Goal: Navigation & Orientation: Find specific page/section

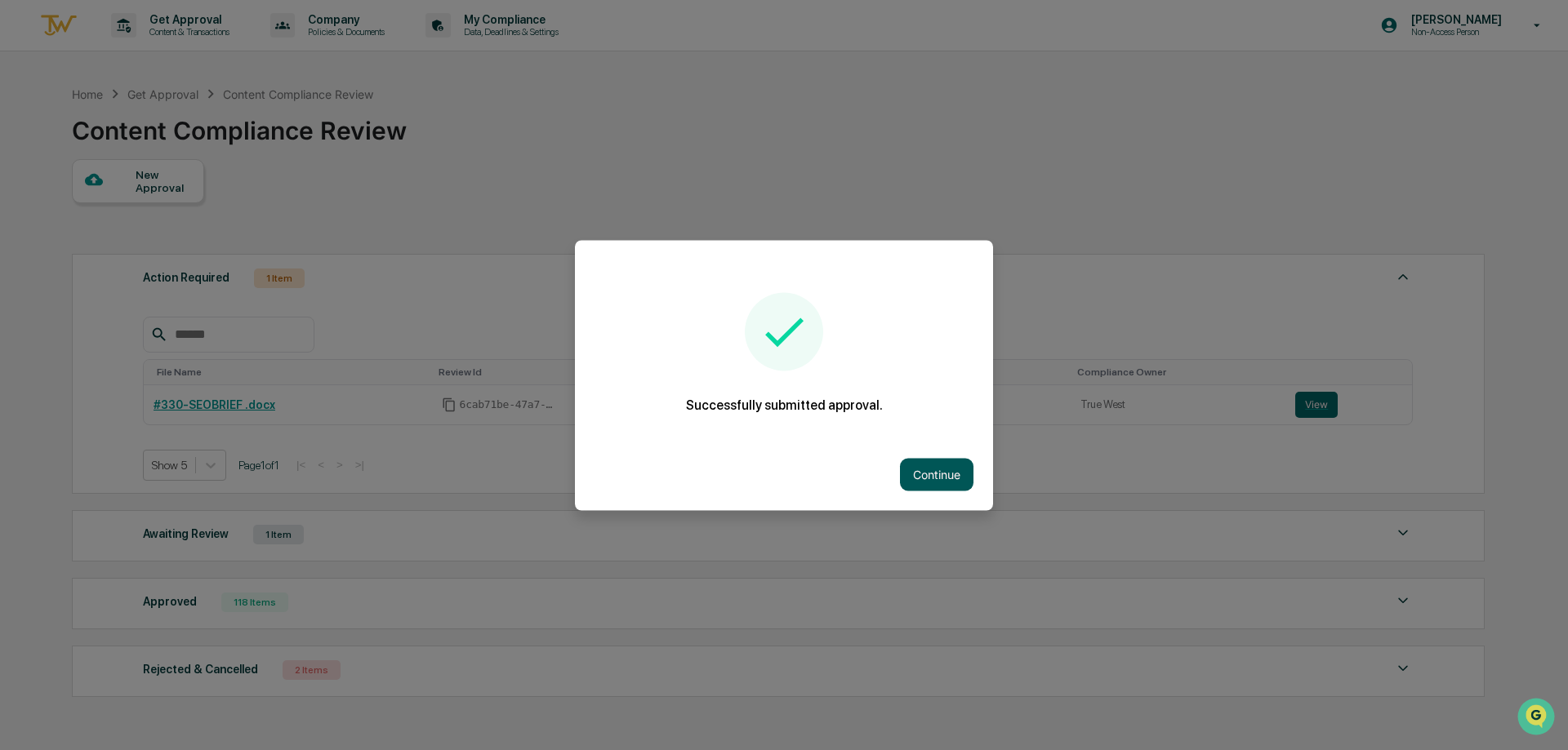
click at [916, 470] on button "Continue" at bounding box center [937, 474] width 74 height 33
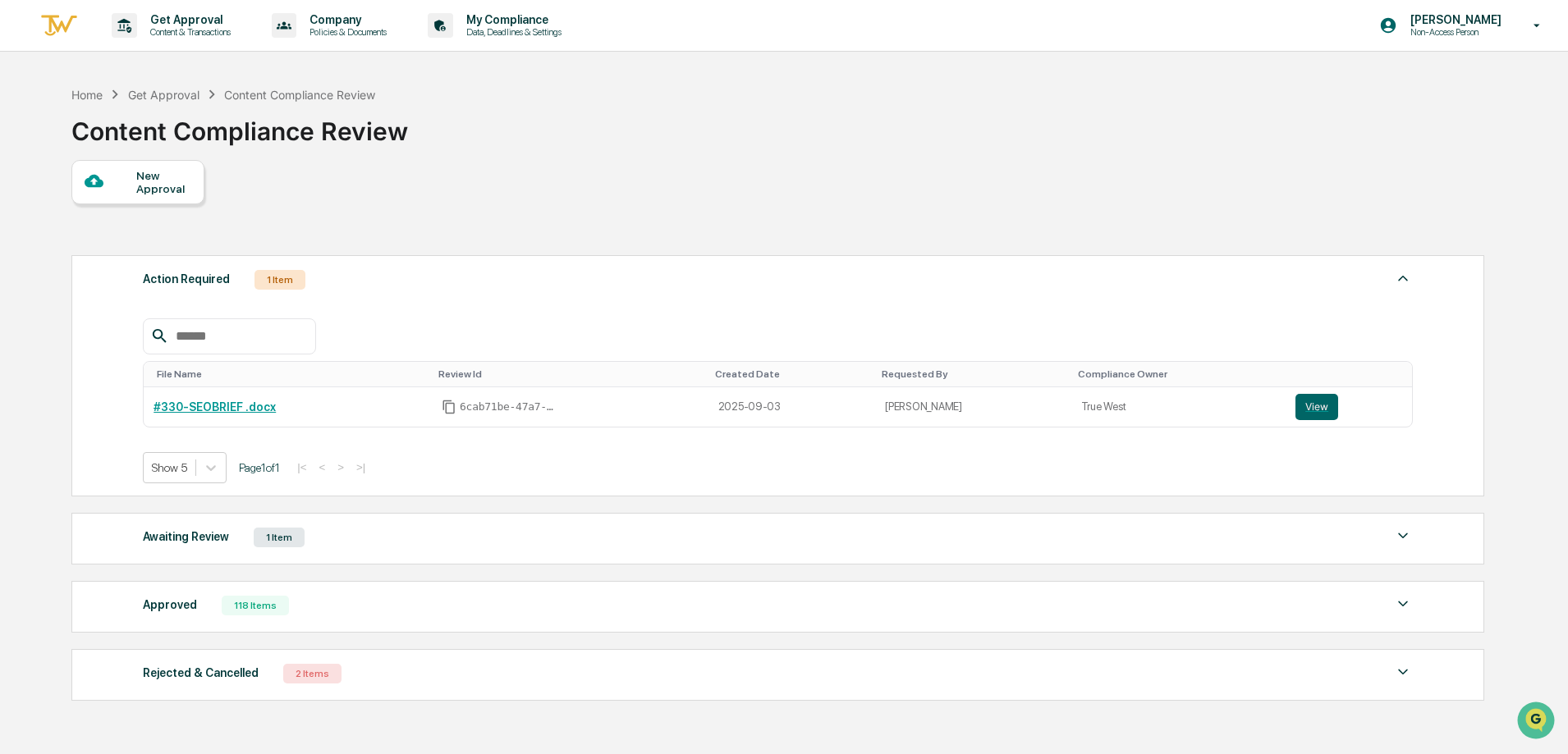
click at [254, 600] on div "118 Items" at bounding box center [255, 605] width 67 height 19
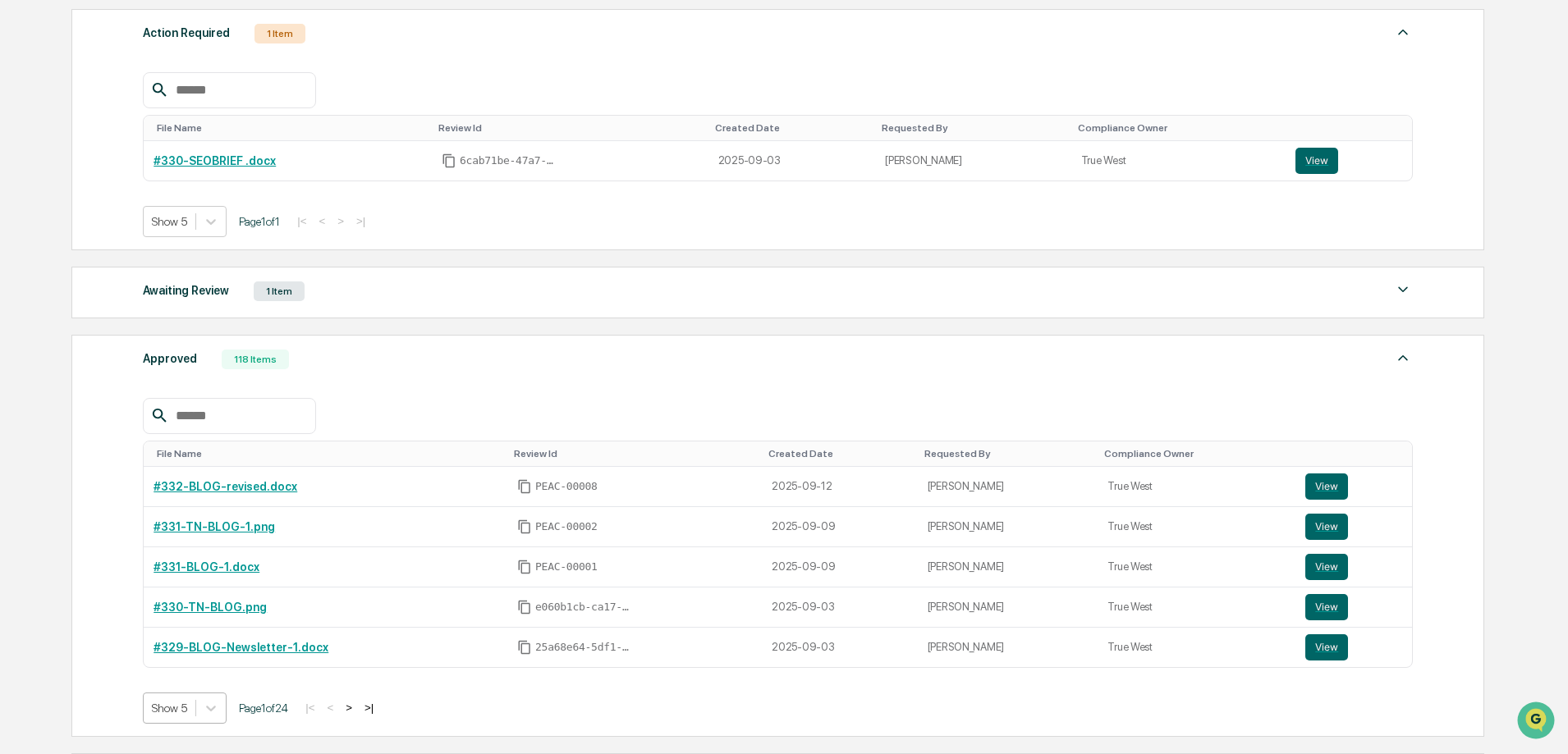
scroll to position [367, 0]
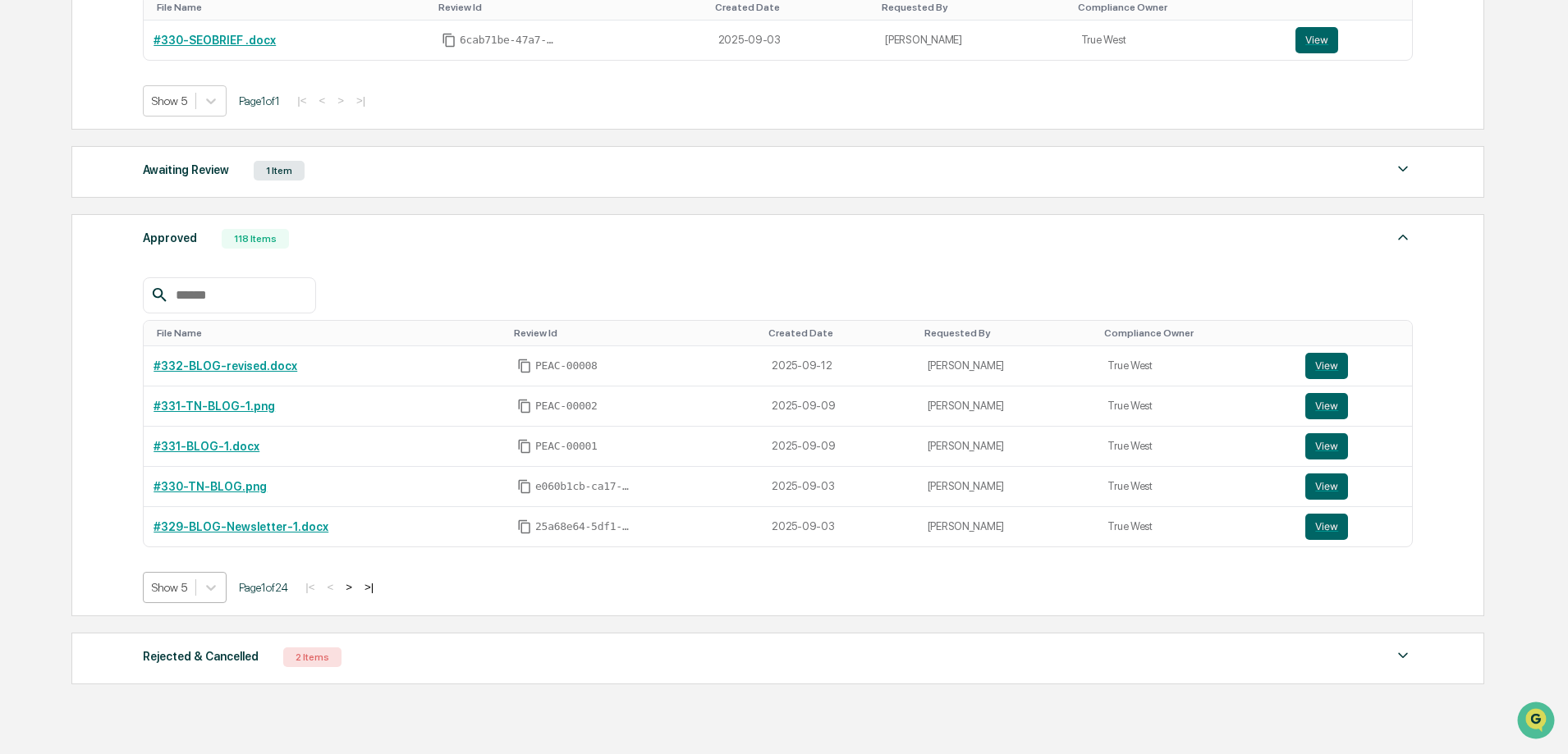
click at [177, 709] on body "Get Approval Content & Transactions Company Policies & Documents My Compliance …" at bounding box center [784, 233] width 1568 height 1200
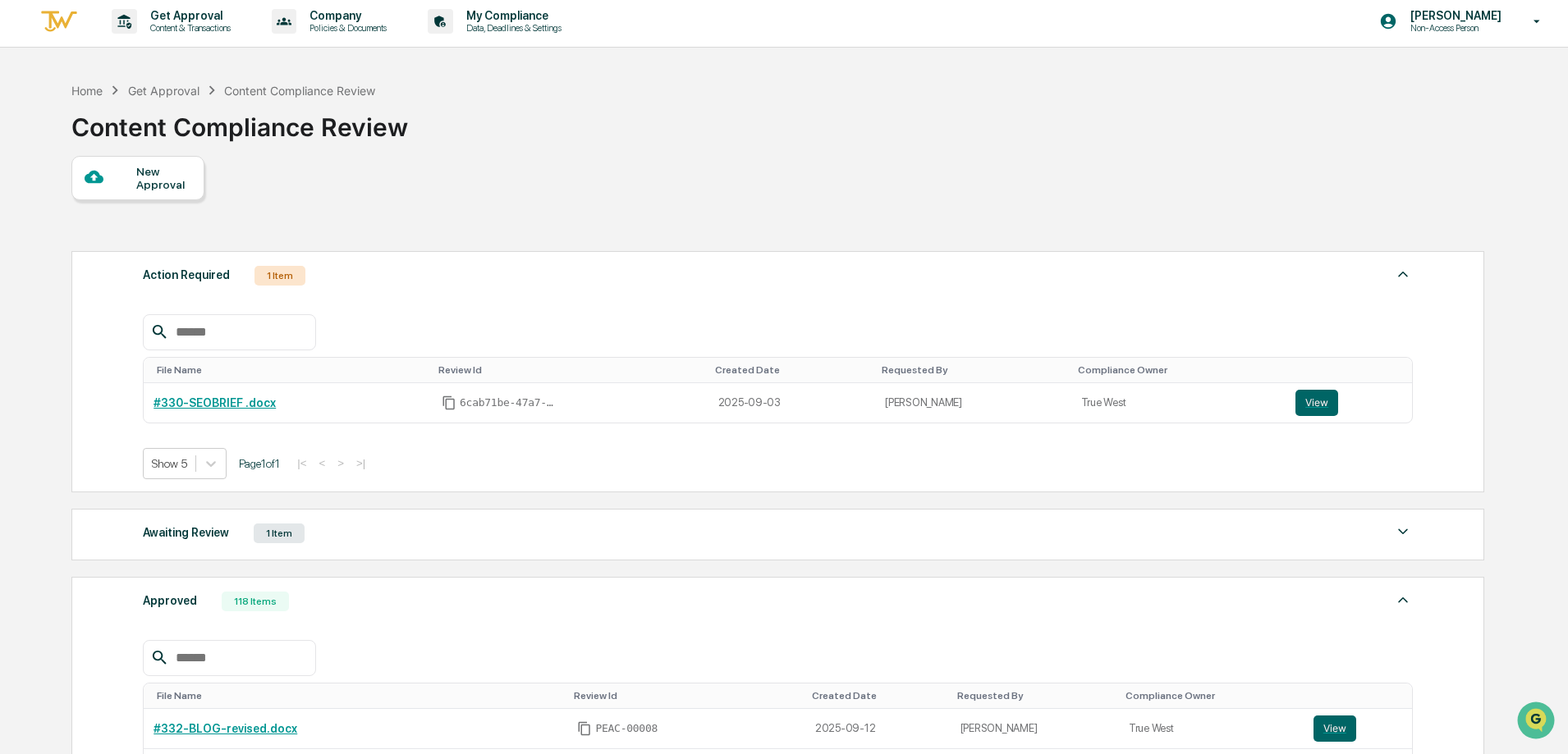
scroll to position [0, 0]
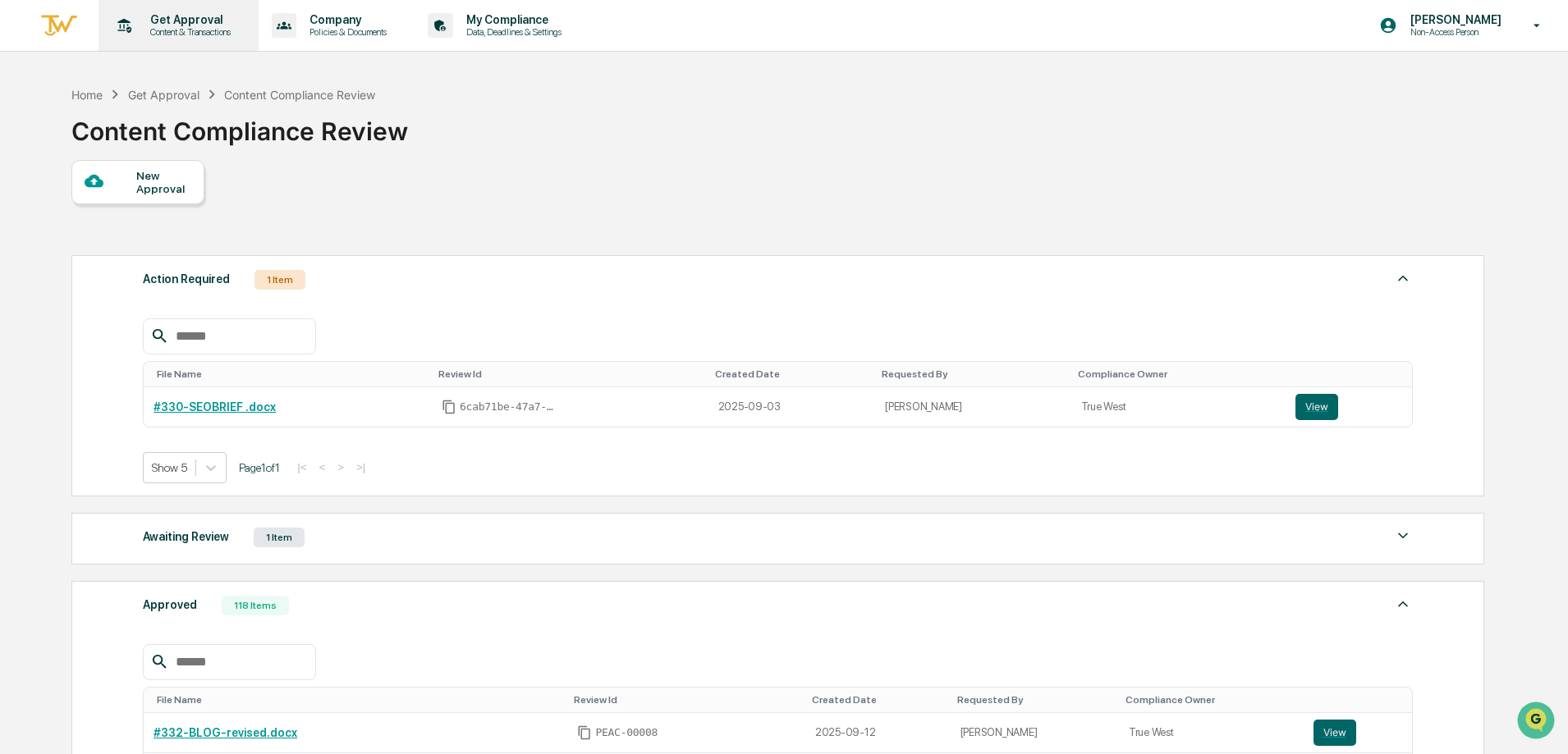
click at [181, 30] on p "Content & Transactions" at bounding box center [188, 32] width 102 height 12
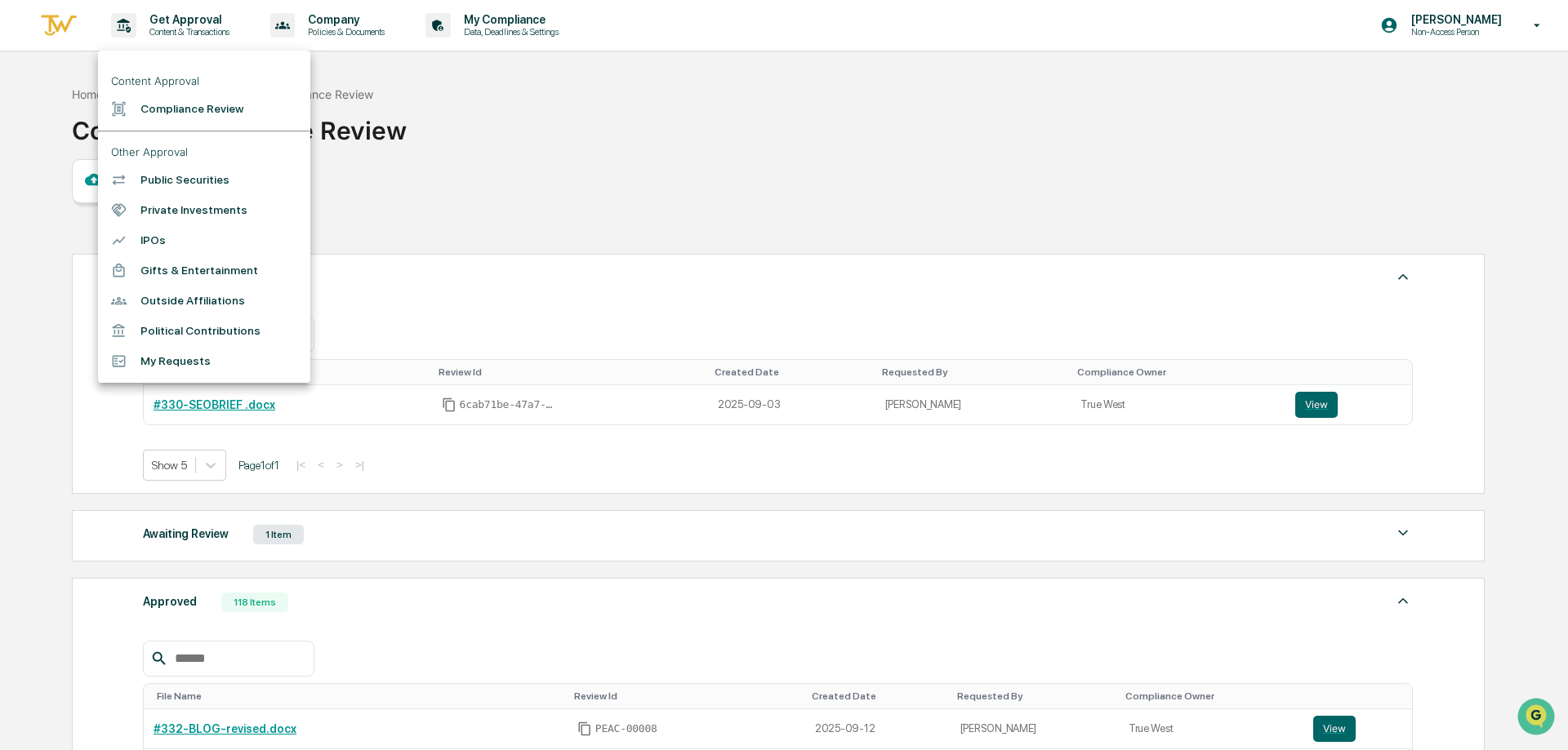
click at [379, 27] on div at bounding box center [784, 375] width 1568 height 750
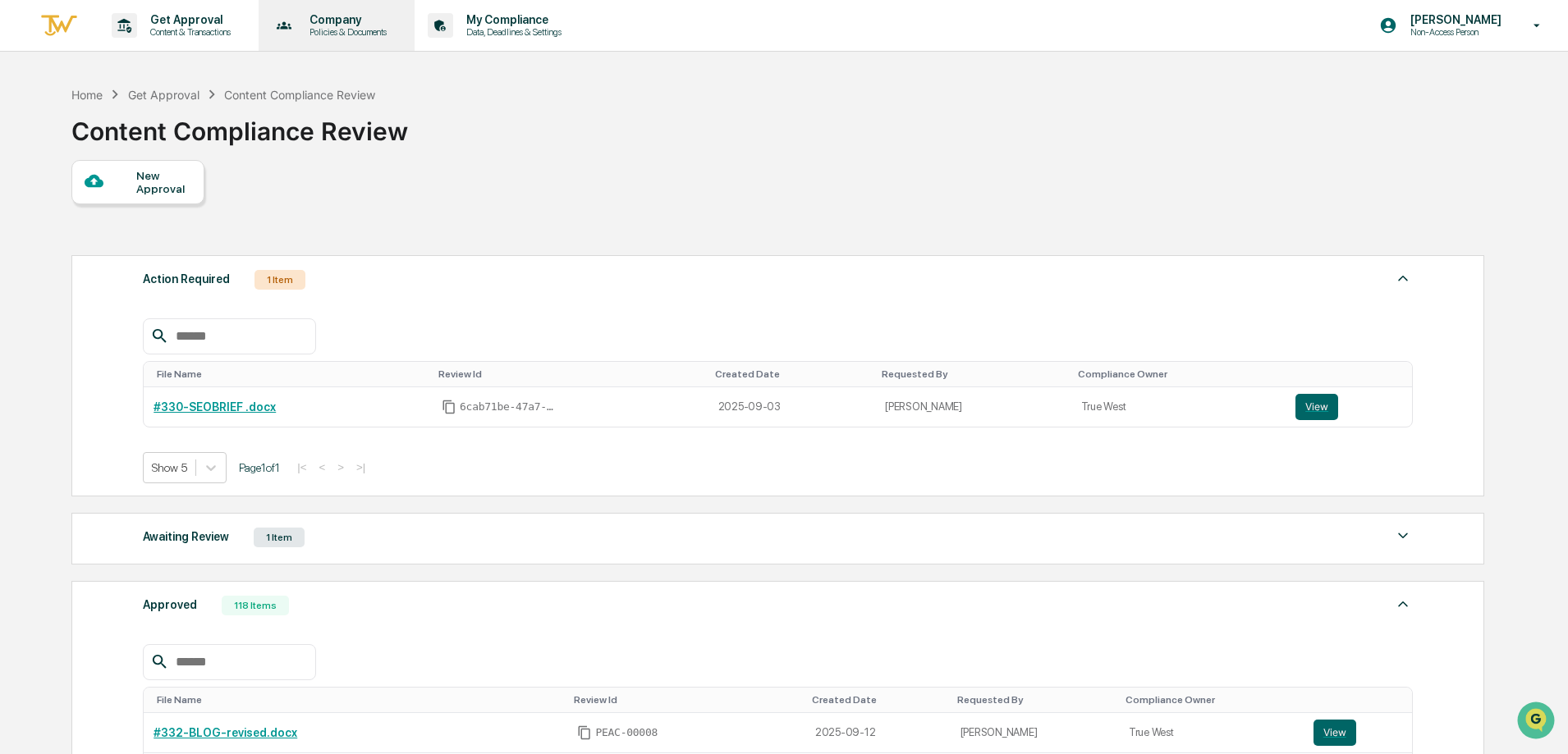
click at [364, 33] on p "Policies & Documents" at bounding box center [345, 32] width 98 height 12
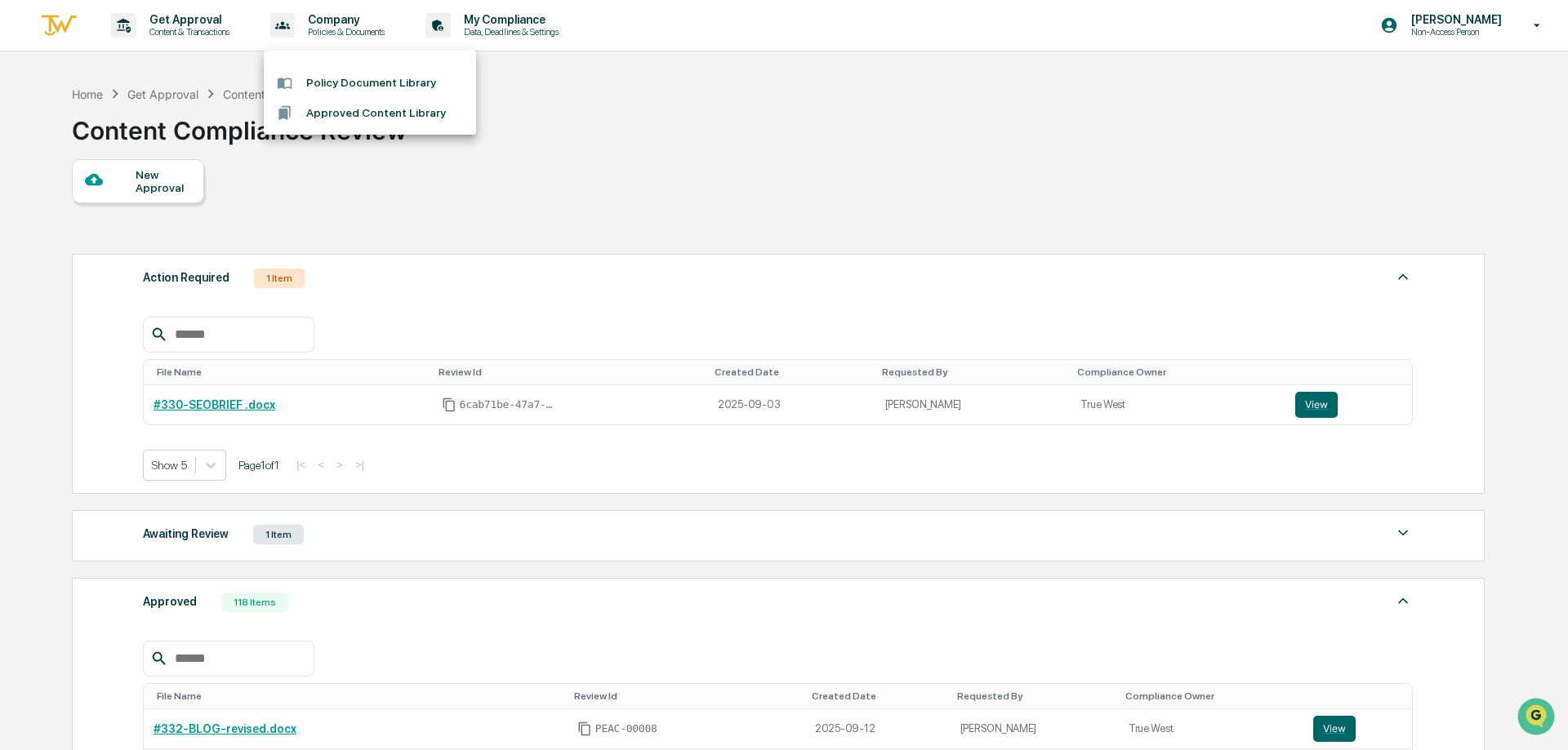
click at [358, 117] on li "Approved Content Library" at bounding box center [370, 113] width 213 height 30
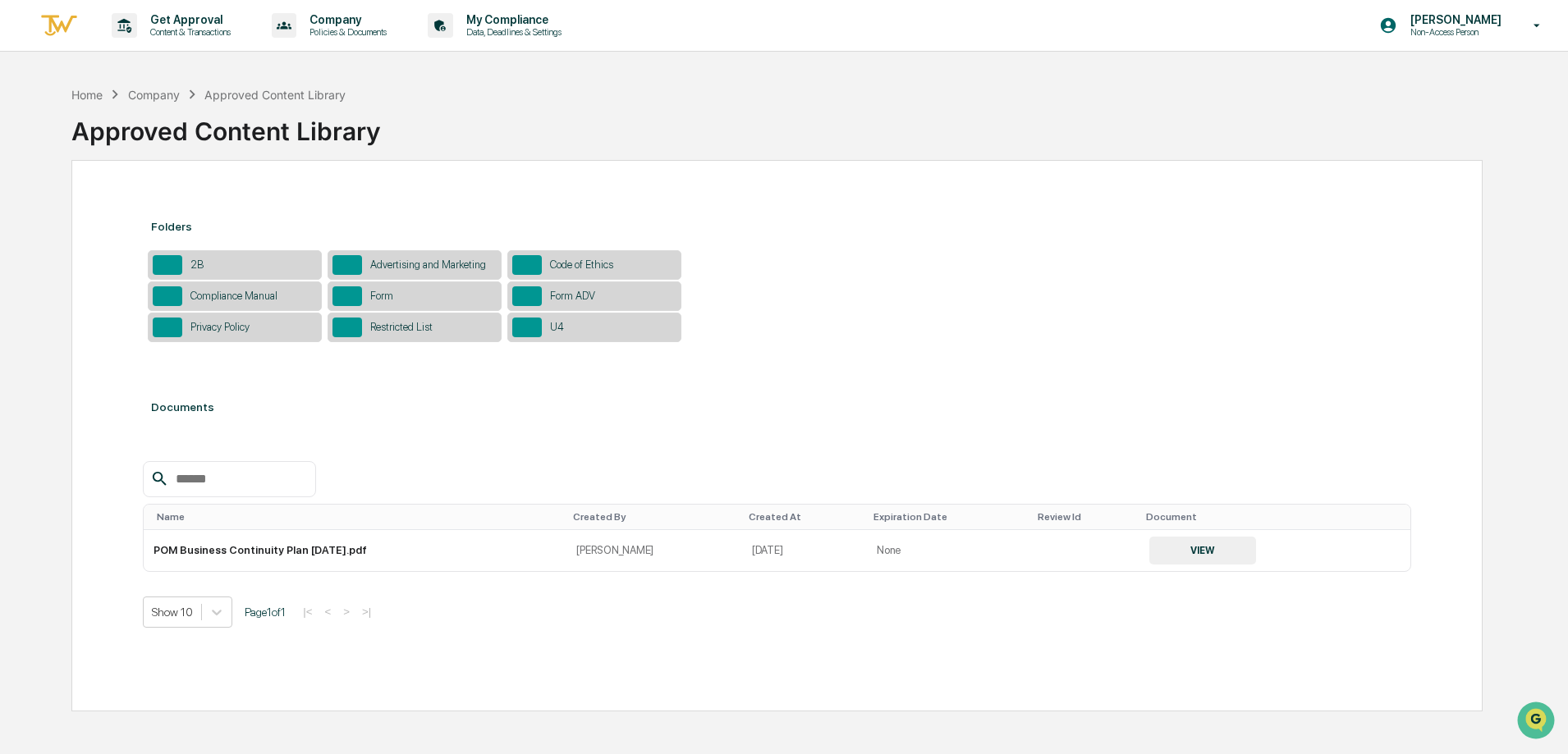
click at [356, 259] on div at bounding box center [347, 264] width 29 height 19
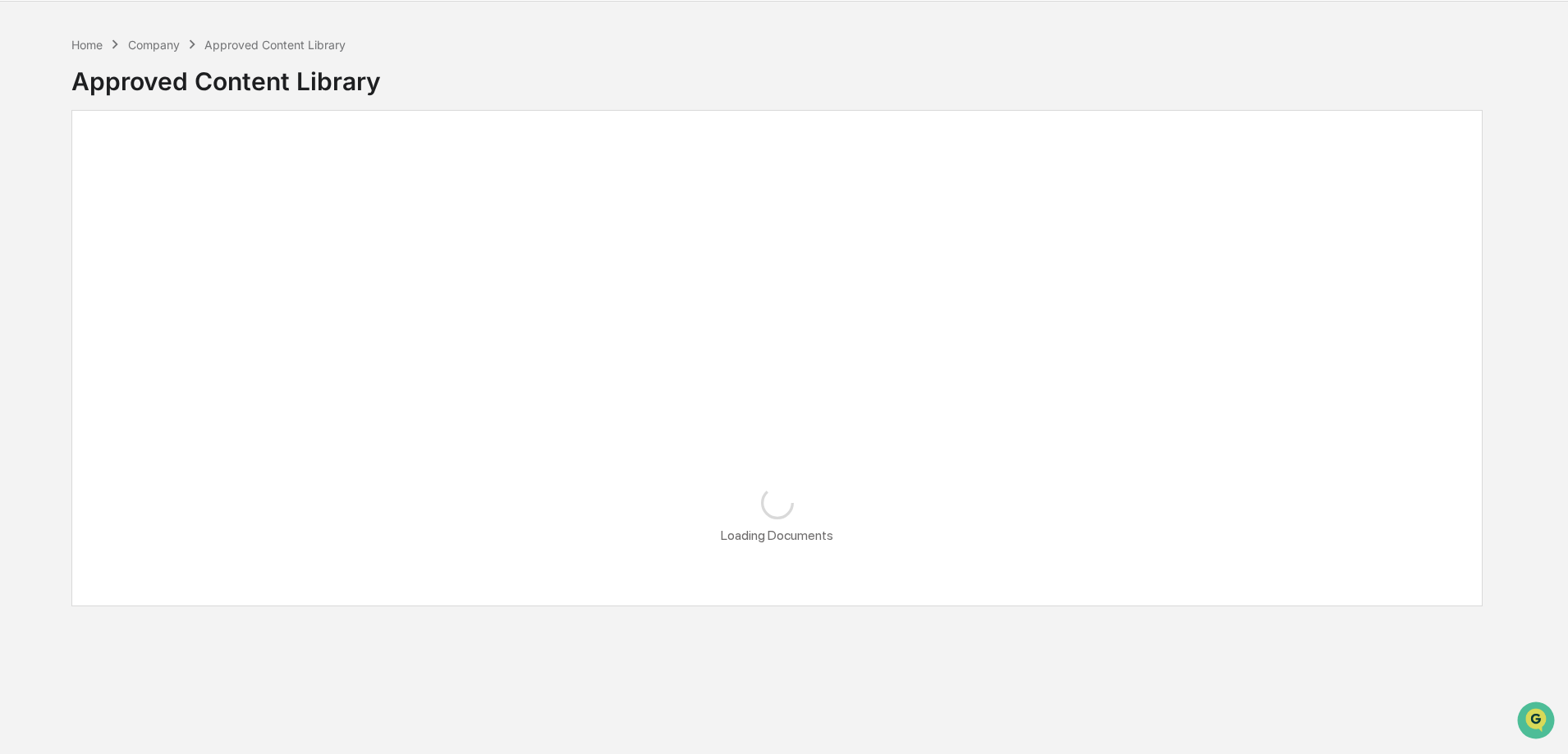
scroll to position [78, 0]
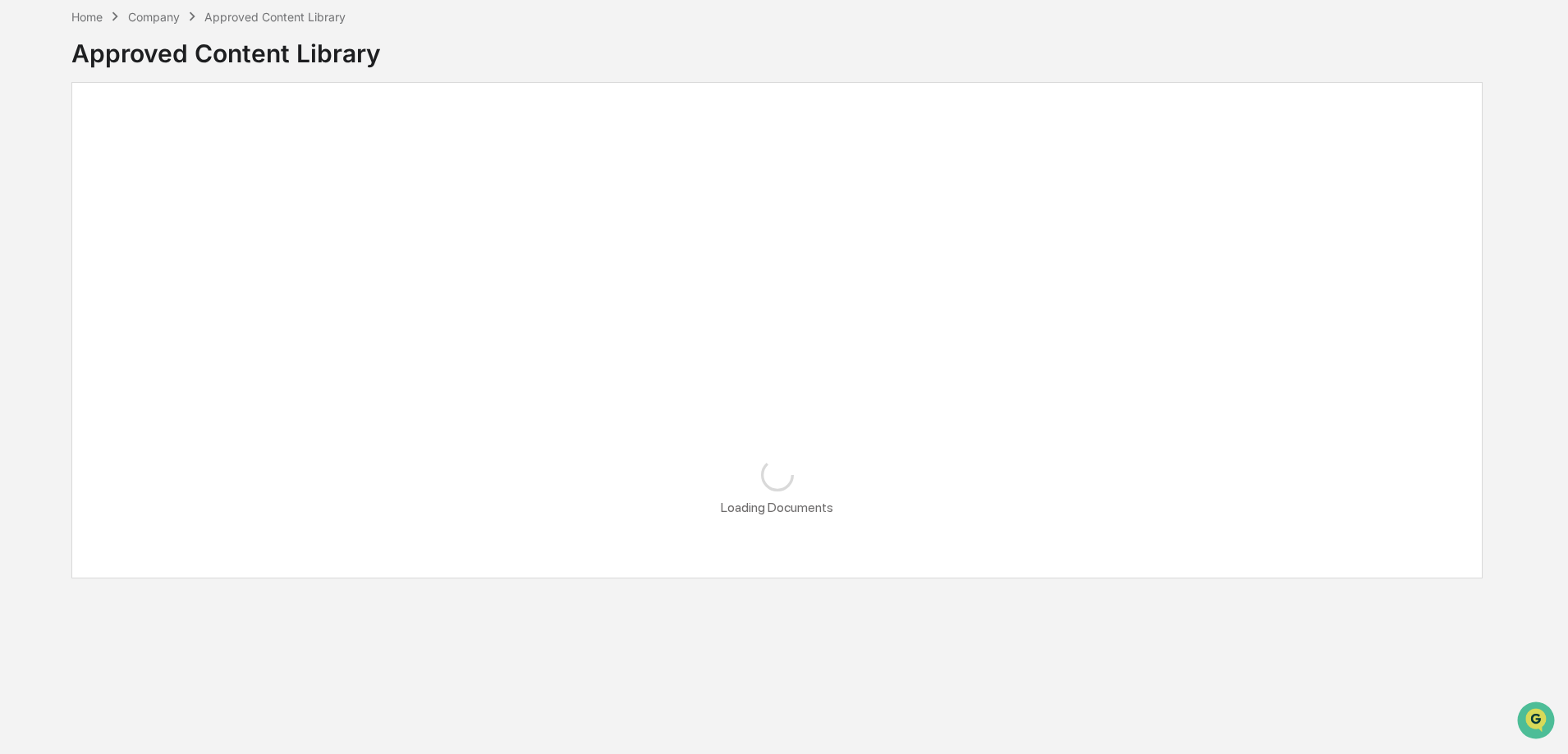
click at [970, 61] on div "Approved Content Library" at bounding box center [777, 46] width 1411 height 43
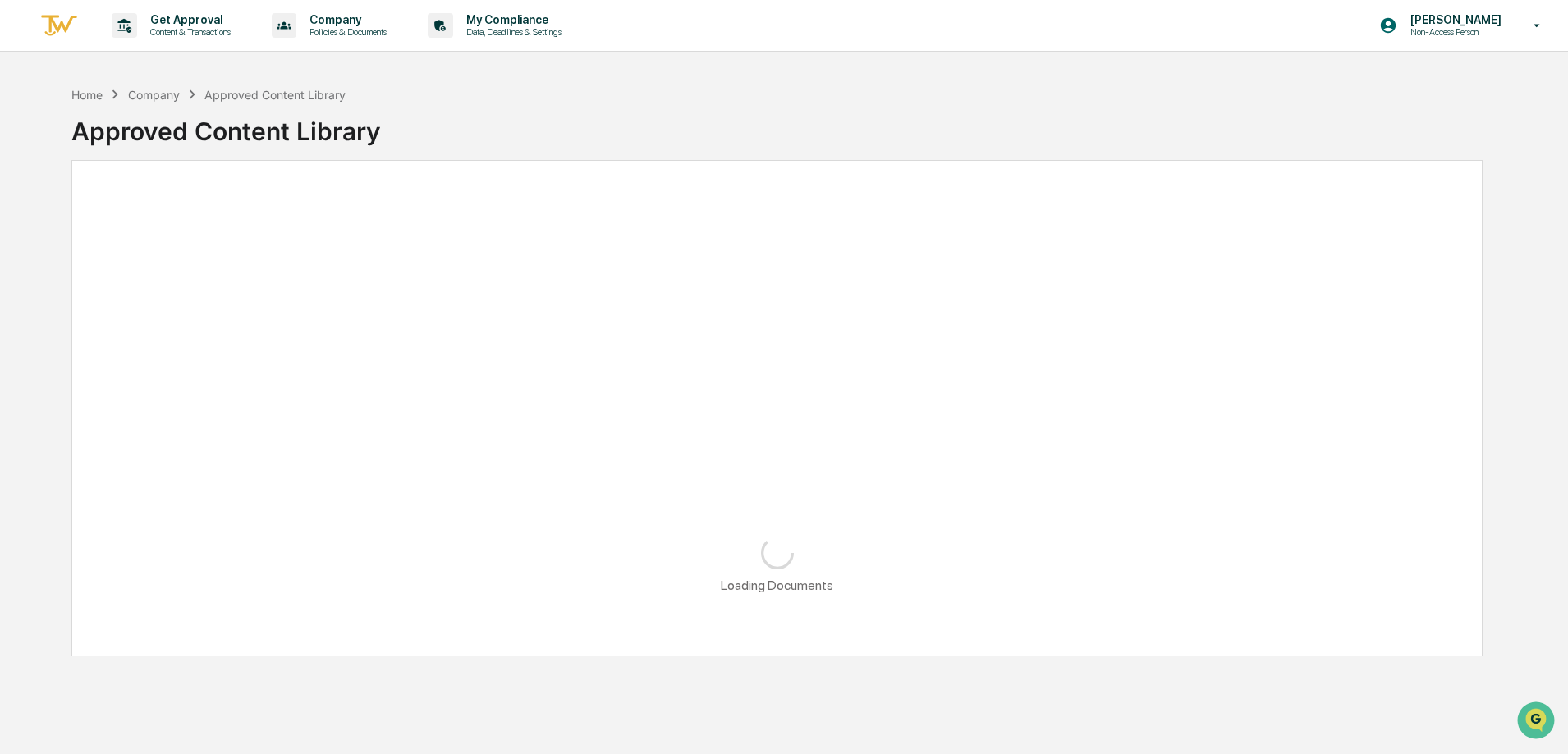
drag, startPoint x: 505, startPoint y: 99, endPoint x: 444, endPoint y: 73, distance: 66.3
click at [505, 99] on div "Home Company Approved Content Library Approved Content Library" at bounding box center [777, 119] width 1411 height 67
click at [388, 137] on div "Approved Content Library" at bounding box center [777, 125] width 1411 height 43
click at [537, 168] on div "Loading Documents" at bounding box center [777, 408] width 1411 height 496
click at [532, 143] on div "Approved Content Library" at bounding box center [777, 125] width 1411 height 43
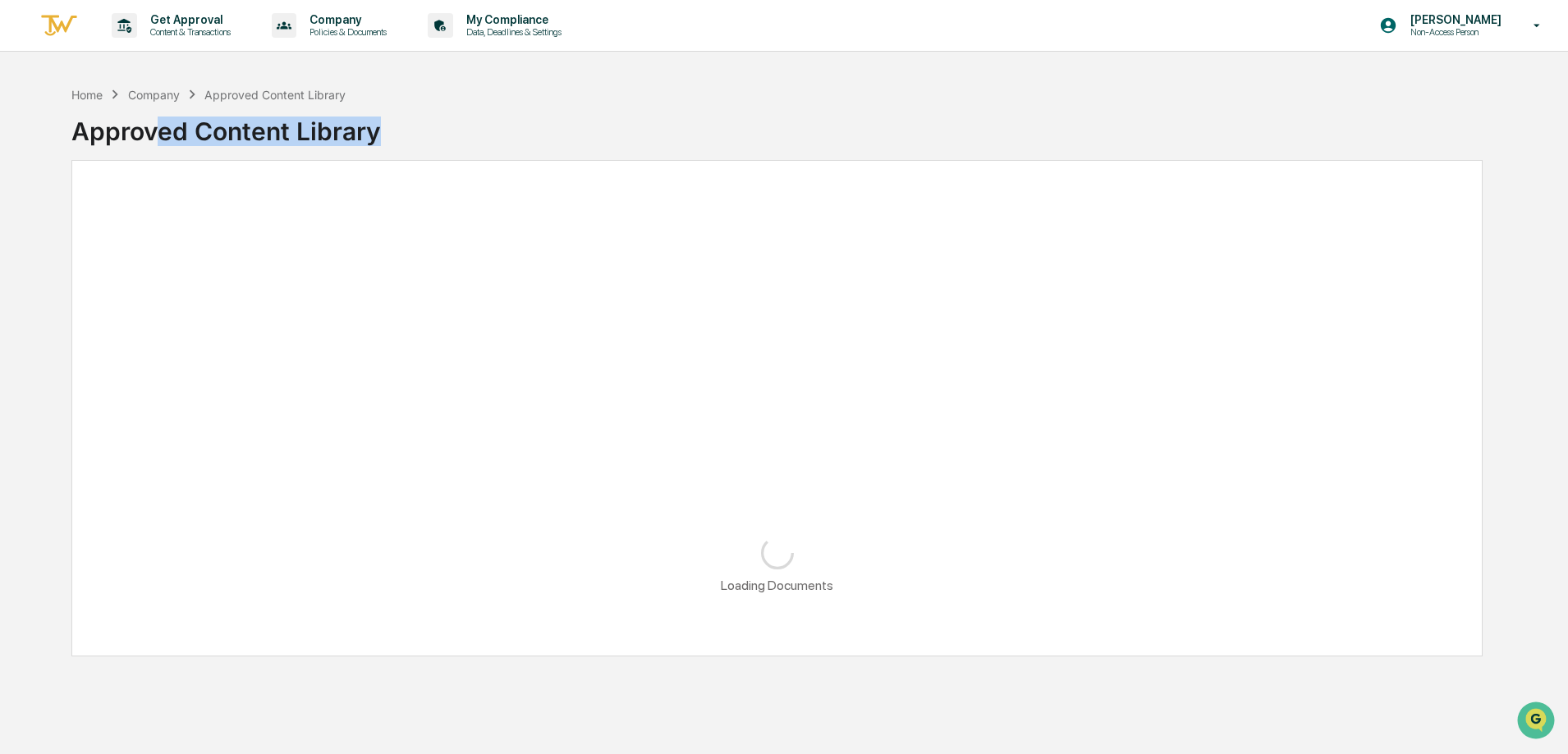
drag, startPoint x: 395, startPoint y: 125, endPoint x: 490, endPoint y: 141, distance: 96.3
click at [158, 121] on div "Approved Content Library" at bounding box center [777, 125] width 1411 height 43
click at [535, 141] on div "Approved Content Library" at bounding box center [777, 125] width 1411 height 43
click at [455, 129] on div "Approved Content Library" at bounding box center [777, 125] width 1411 height 43
click at [416, 114] on div "Approved Content Library" at bounding box center [777, 125] width 1411 height 43
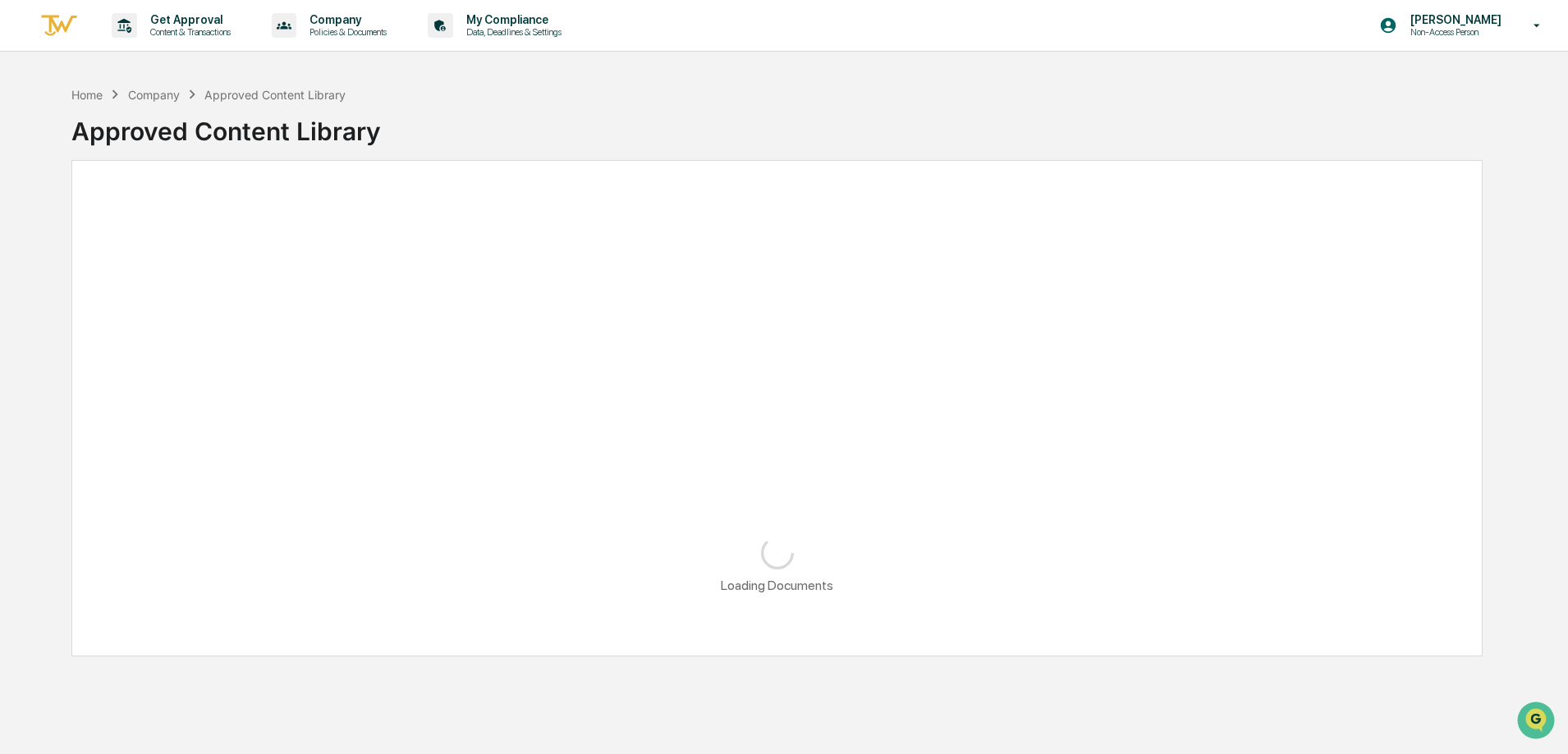
click at [604, 149] on div "Approved Content Library" at bounding box center [777, 128] width 1411 height 50
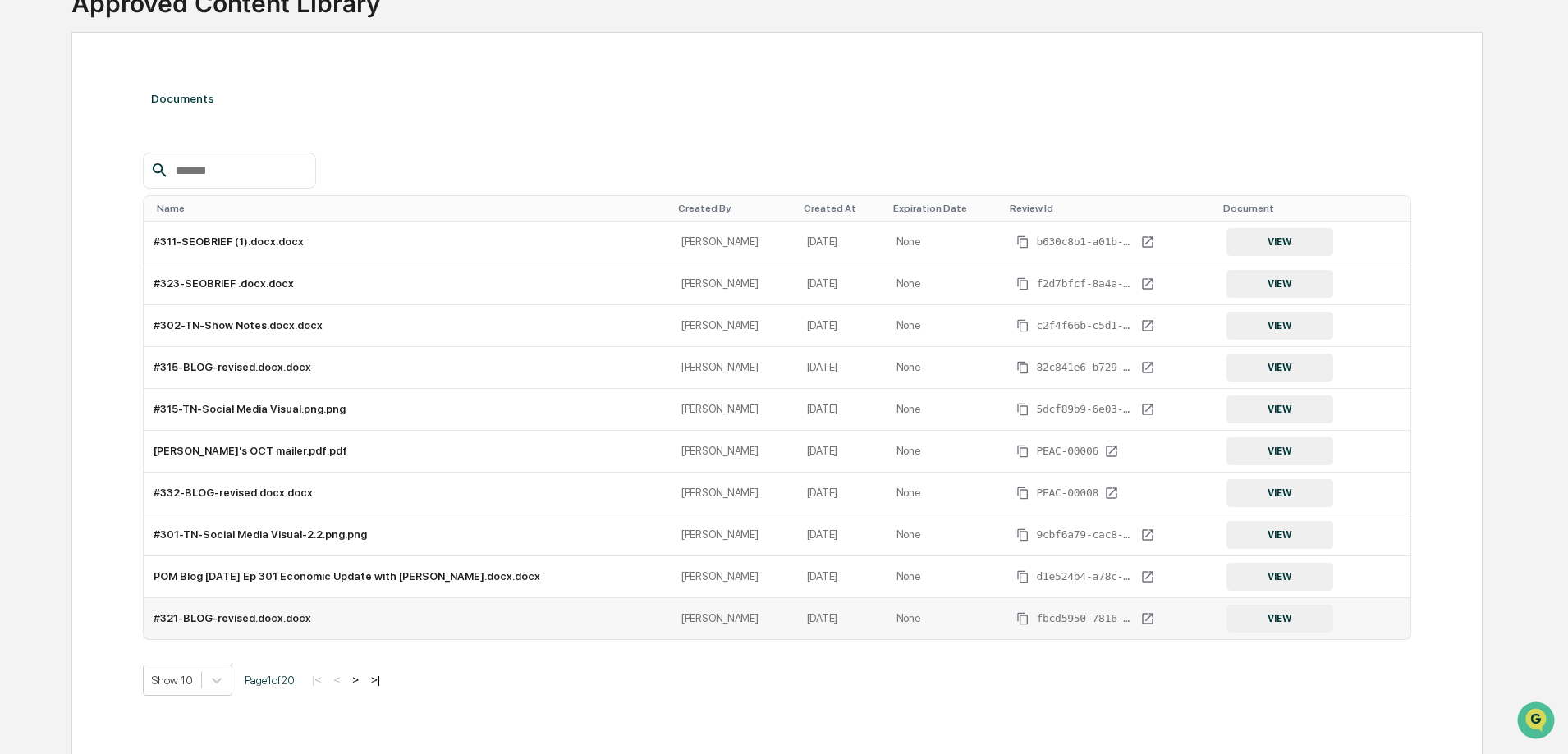
scroll to position [153, 0]
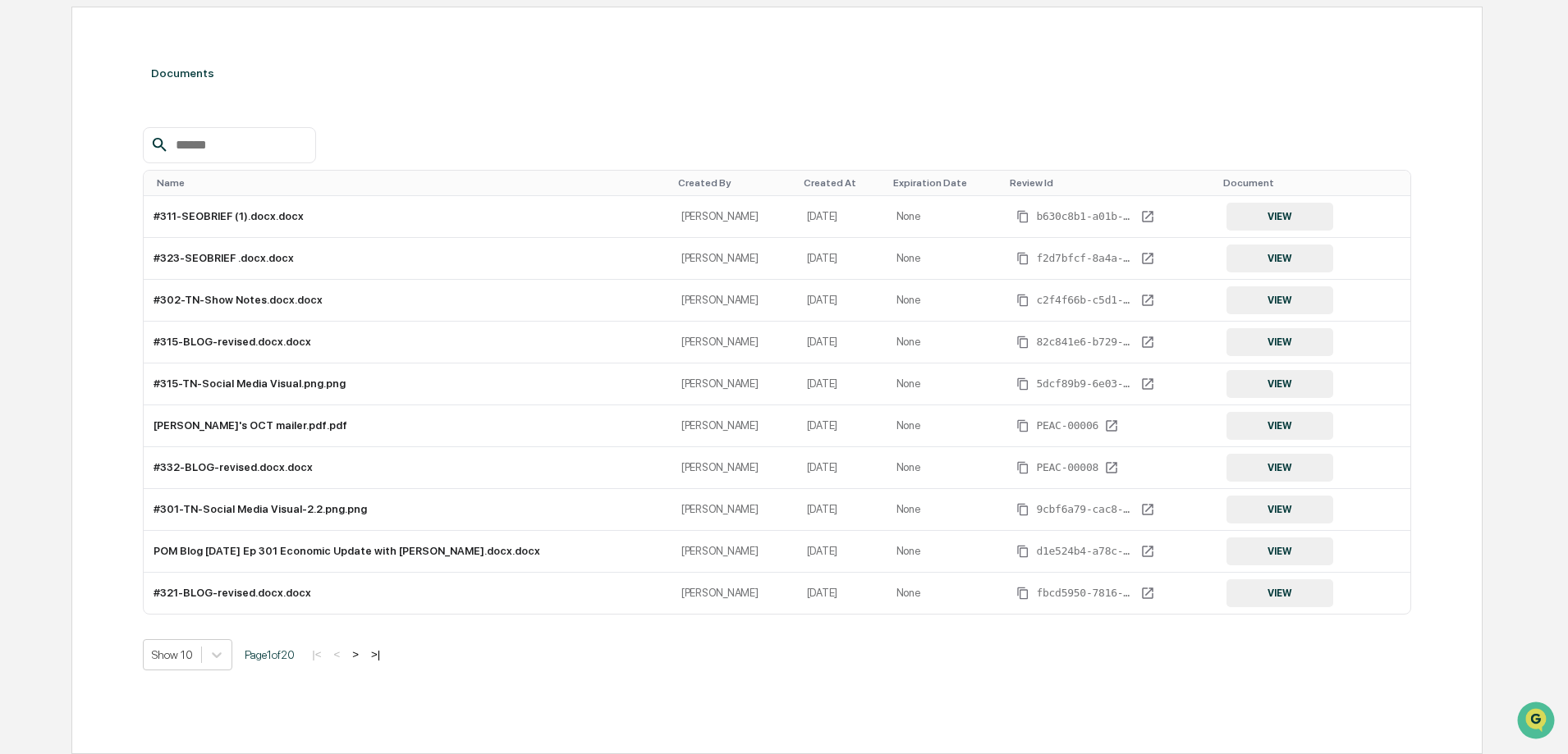
drag, startPoint x: 481, startPoint y: 91, endPoint x: 492, endPoint y: 84, distance: 13.0
click at [481, 91] on div "Documents" at bounding box center [777, 73] width 1268 height 46
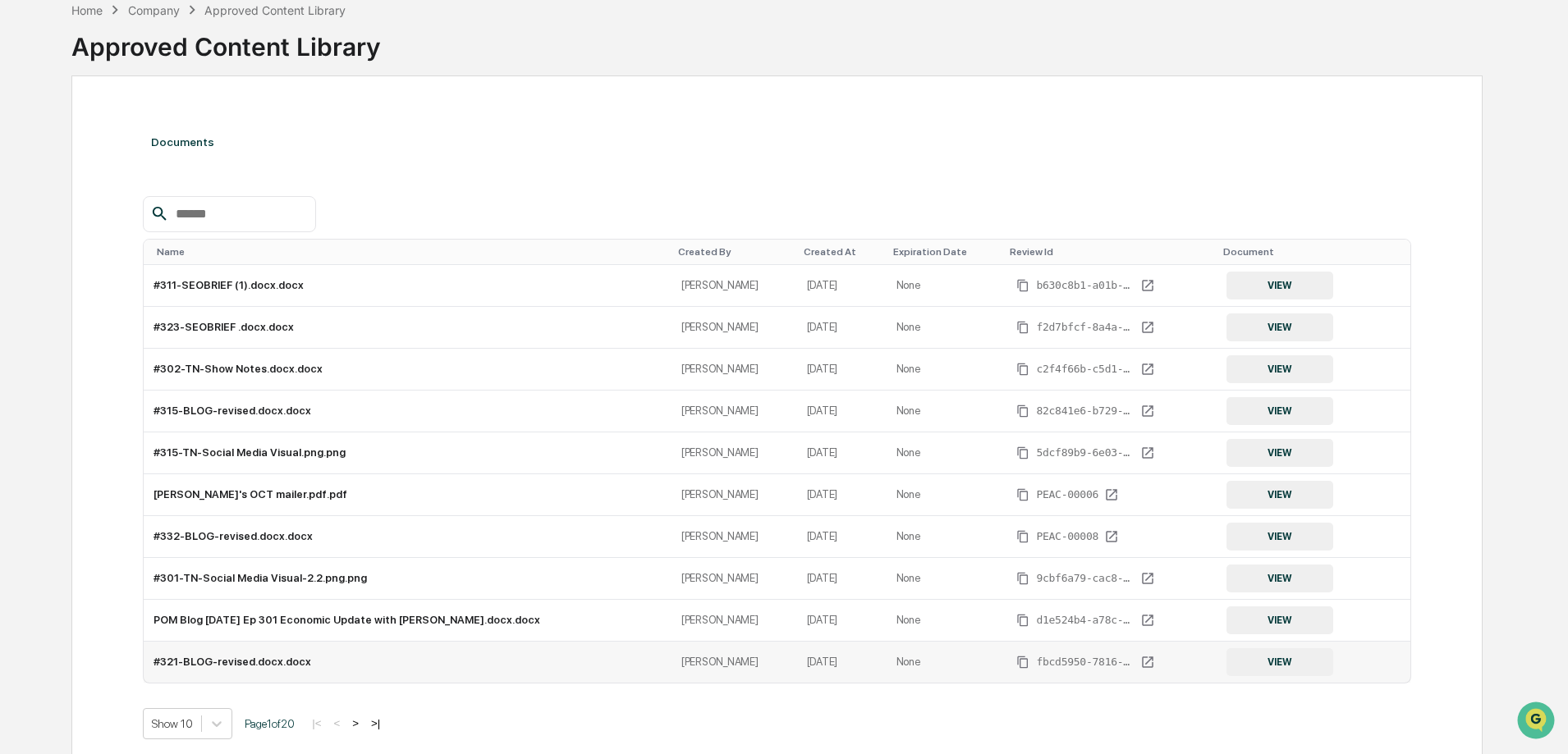
scroll to position [0, 0]
